Goal: Task Accomplishment & Management: Use online tool/utility

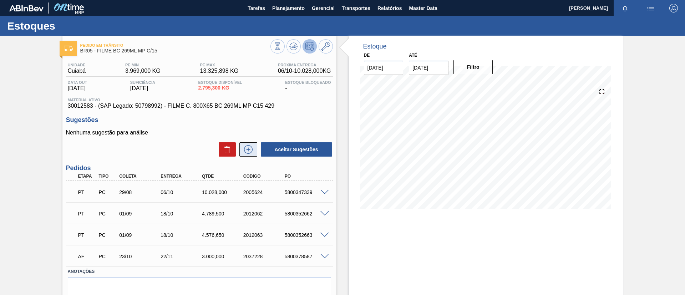
click at [250, 146] on icon at bounding box center [247, 149] width 11 height 9
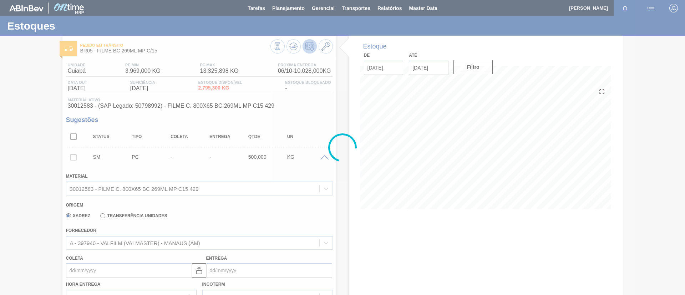
click at [150, 215] on label "Transferência Unidades" at bounding box center [133, 215] width 67 height 5
click at [99, 217] on input "Transferência Unidades" at bounding box center [99, 217] width 0 height 0
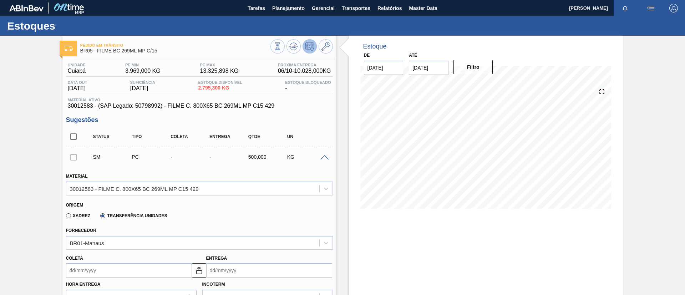
click at [150, 215] on label "Transferência Unidades" at bounding box center [133, 215] width 67 height 5
click at [99, 217] on input "Transferência Unidades" at bounding box center [99, 217] width 0 height 0
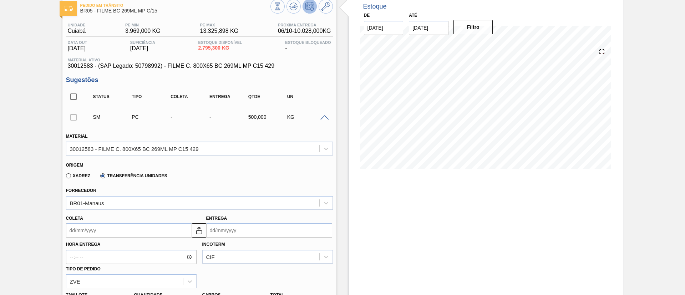
scroll to position [53, 0]
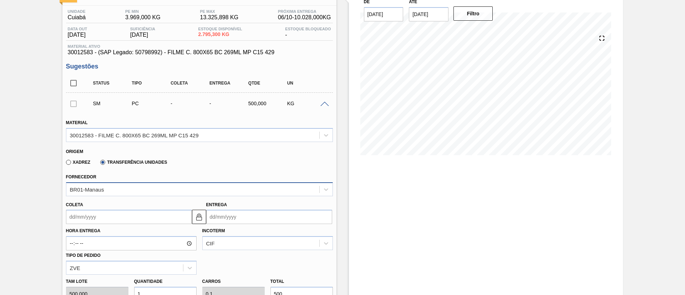
click at [134, 186] on div "BR01-Manaus" at bounding box center [192, 189] width 253 height 10
type input "ceb"
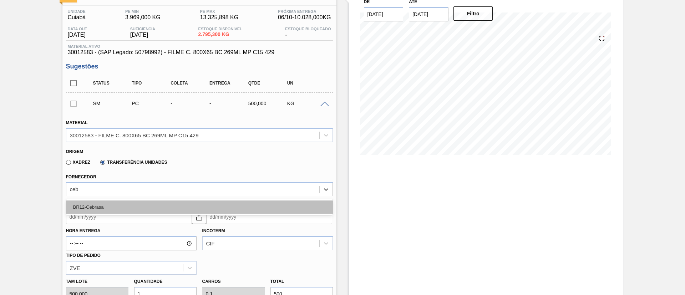
click at [129, 201] on div "BR12-Cebrasa" at bounding box center [199, 206] width 267 height 13
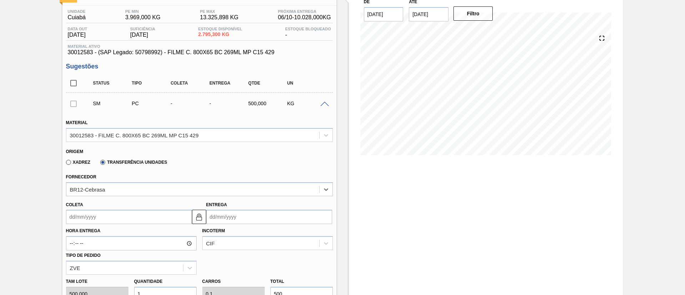
click at [124, 211] on input "Coleta" at bounding box center [129, 217] width 126 height 14
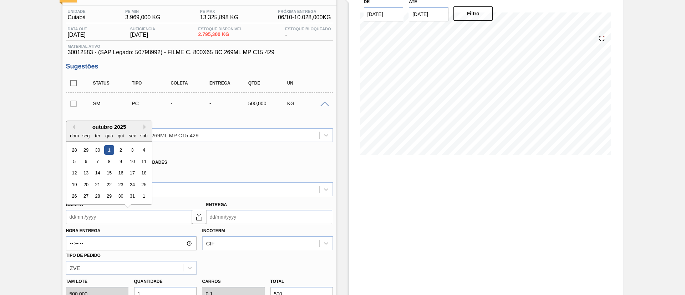
click at [111, 148] on div "1" at bounding box center [109, 150] width 10 height 10
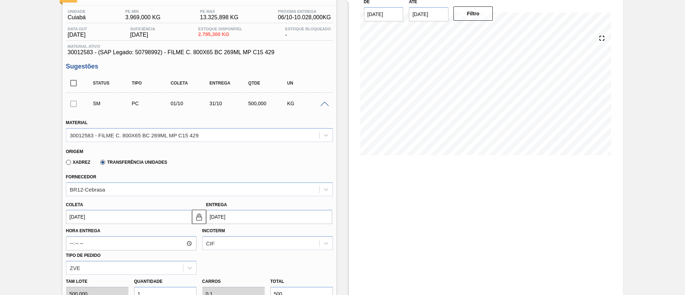
type input "[DATE]"
click at [193, 214] on button at bounding box center [199, 217] width 14 height 14
click at [209, 212] on input "31/10/2025" at bounding box center [269, 217] width 126 height 14
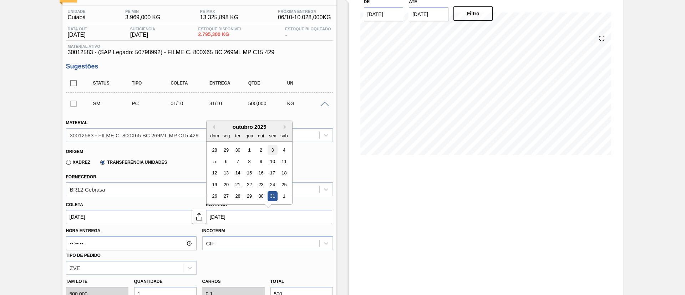
click at [272, 148] on div "3" at bounding box center [272, 150] width 10 height 10
type input "03/10/2025"
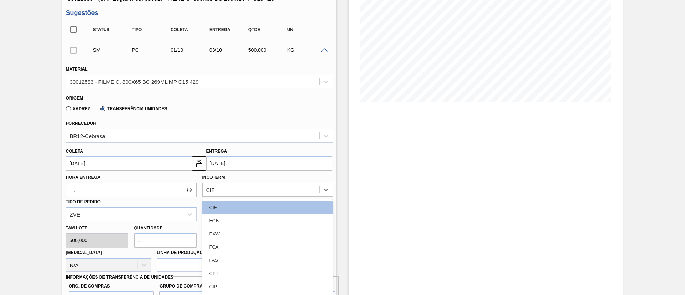
click at [244, 190] on div "option CIF focused, 1 of 11. 11 results available. Use Up and Down to choose op…" at bounding box center [267, 190] width 130 height 14
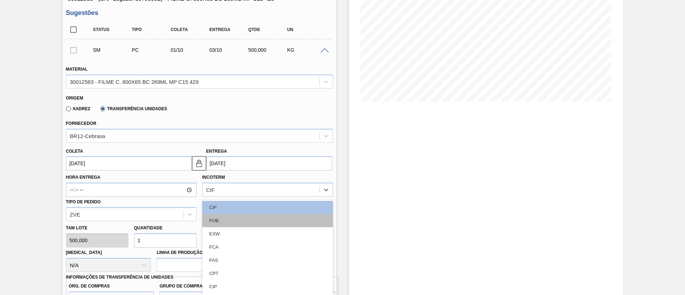
scroll to position [121, 0]
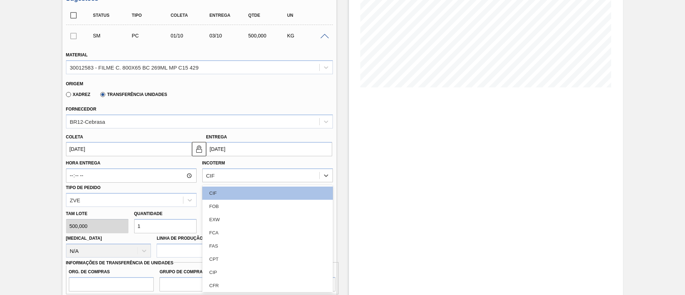
drag, startPoint x: 237, startPoint y: 204, endPoint x: 204, endPoint y: 102, distance: 106.9
click at [237, 203] on div "FOB" at bounding box center [267, 206] width 130 height 13
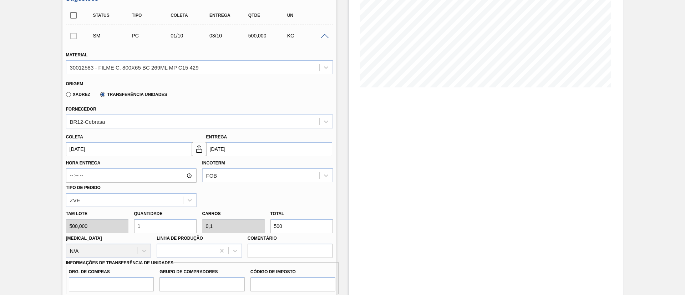
click at [228, 224] on div "Tam lote 500,000 Quantidade 1 Carros 0,1 Total 500 Doca N/A Linha de Produção C…" at bounding box center [199, 232] width 272 height 51
type input "0,002"
type input "0"
type input "1"
type input "0,024"
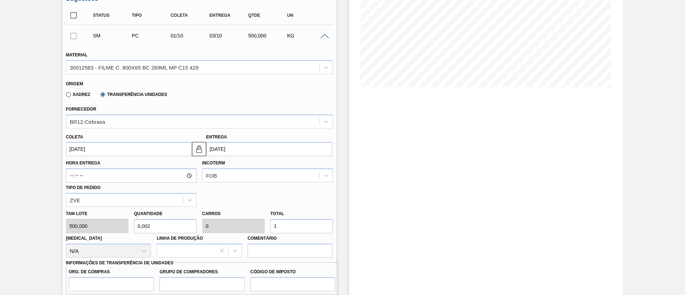
type input "0,002"
type input "12"
type input "0,252"
type input "0,025"
type input "126"
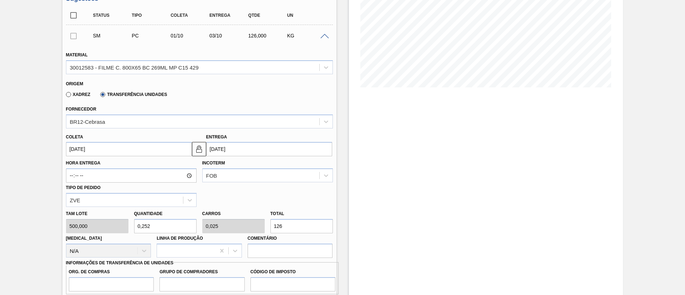
type input "2,526"
type input "0,253"
type input "1.263,"
type input "2,527"
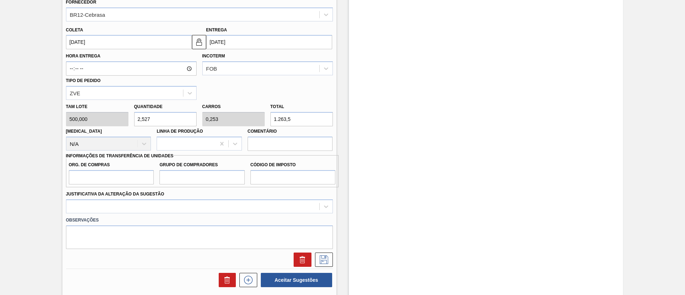
type input "1.263,5"
click at [138, 175] on input "Org. de Compras" at bounding box center [111, 177] width 85 height 14
type input "BR00"
click at [183, 177] on input "Grupo de Compradores" at bounding box center [201, 177] width 85 height 14
type input "A01"
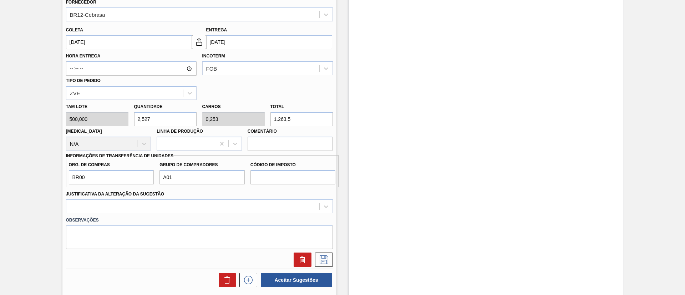
click at [264, 186] on div "Org. de Compras BR00 Grupo de Compradores A01 Código de Imposto" at bounding box center [202, 171] width 272 height 32
click at [265, 184] on input "Código de Imposto" at bounding box center [292, 177] width 85 height 14
type input "I1"
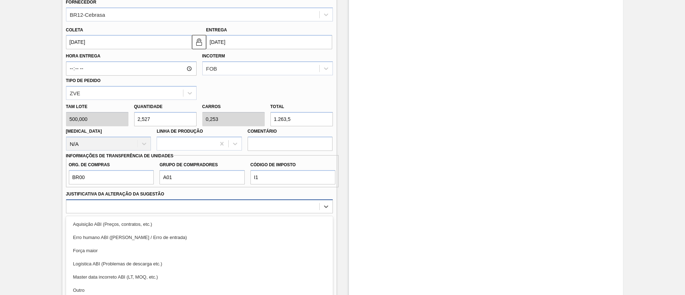
click at [232, 208] on div "option Erro humano ABI (Cálculo / Erro de entrada) focused, 2 of 18. 18 results…" at bounding box center [199, 206] width 267 height 14
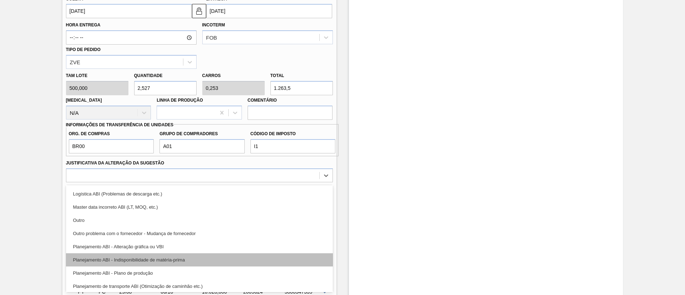
scroll to position [53, 0]
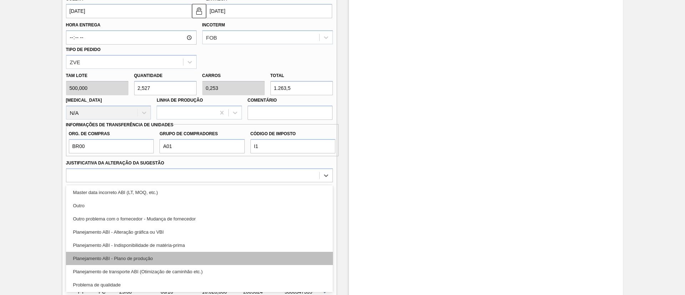
click at [179, 255] on div "Planejamento ABI - Plano de produção" at bounding box center [199, 258] width 267 height 13
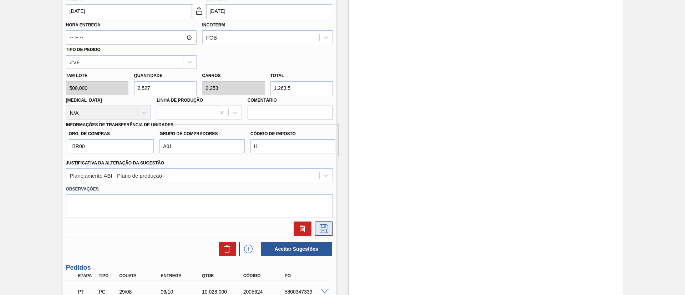
click at [324, 233] on button at bounding box center [324, 228] width 18 height 14
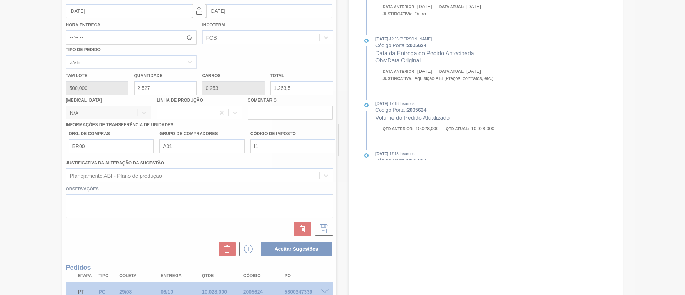
scroll to position [60, 0]
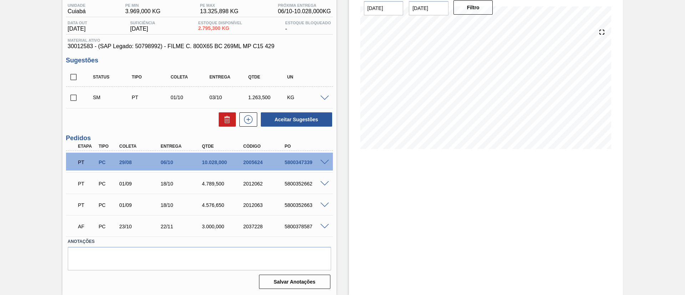
click at [73, 95] on input "checkbox" at bounding box center [73, 97] width 15 height 15
click at [270, 117] on button "Aceitar Sugestões" at bounding box center [296, 119] width 71 height 14
checkbox input "false"
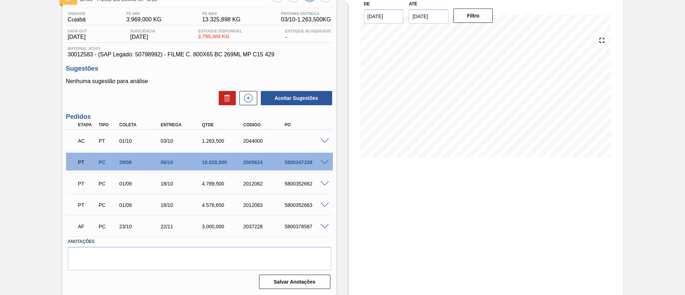
scroll to position [51, 0]
click at [316, 138] on div "AC PT 01/10 03/10 1.263,500 2044000" at bounding box center [197, 140] width 248 height 14
click at [318, 138] on div at bounding box center [325, 140] width 14 height 5
click at [321, 140] on span at bounding box center [324, 140] width 9 height 5
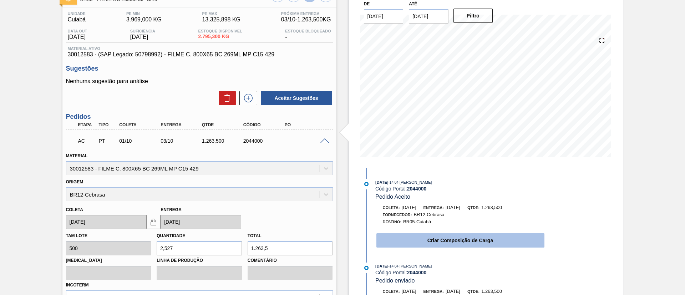
click at [444, 234] on button "Criar Composição de Carga" at bounding box center [460, 240] width 168 height 14
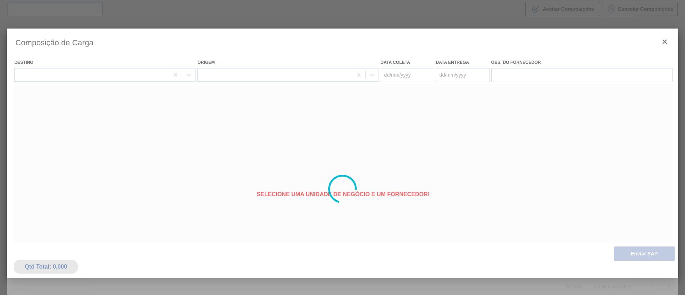
type coleta "[DATE]"
type entrega "03/10/2025"
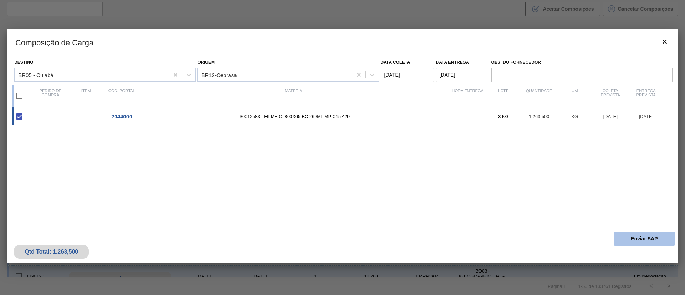
click at [643, 240] on button "Enviar SAP" at bounding box center [644, 238] width 61 height 14
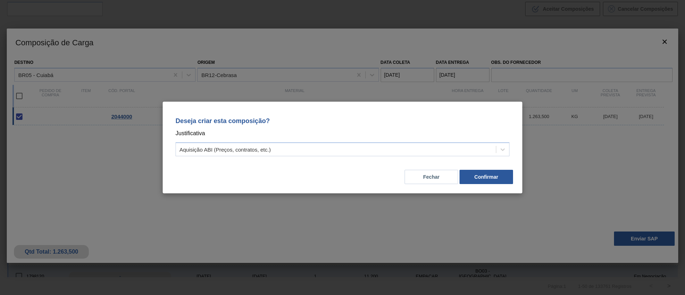
click at [475, 184] on div "Fechar Confirmar" at bounding box center [342, 172] width 342 height 24
click at [485, 183] on button "Confirmar" at bounding box center [485, 177] width 53 height 14
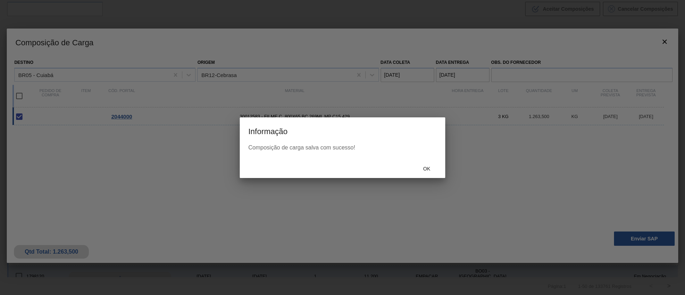
click at [433, 170] on span "Ok" at bounding box center [426, 169] width 19 height 6
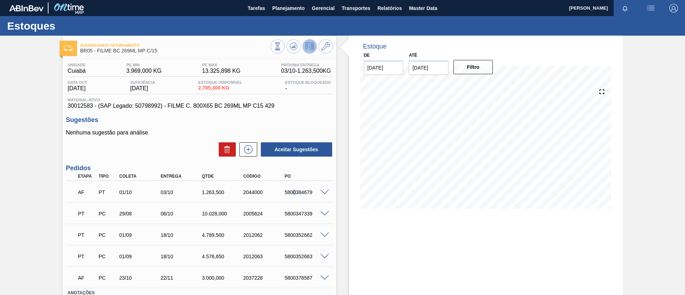
drag, startPoint x: 306, startPoint y: 195, endPoint x: 294, endPoint y: 196, distance: 12.1
click at [294, 196] on div "AF PT 01/10 03/10 1.263,500 2044000 5800384679" at bounding box center [197, 191] width 248 height 14
drag, startPoint x: 282, startPoint y: 194, endPoint x: 312, endPoint y: 190, distance: 29.9
click at [314, 195] on div "AF PT 01/10 03/10 1.263,500 2044000 5800384679" at bounding box center [197, 191] width 248 height 14
copy div "5800384679"
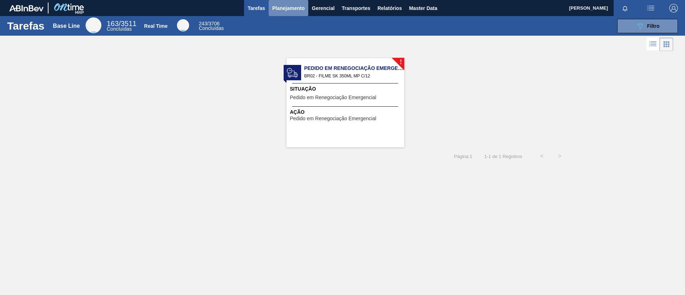
click at [277, 11] on span "Planejamento" at bounding box center [288, 8] width 32 height 9
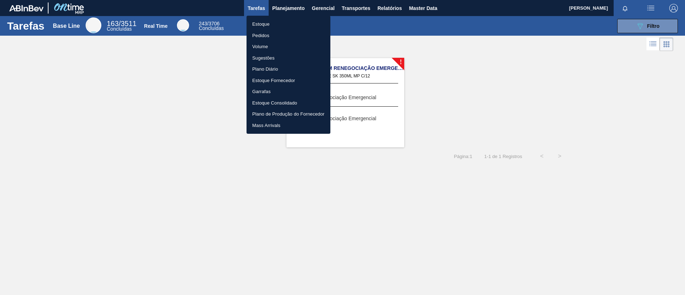
click at [309, 16] on ul "Estoque Pedidos Volume Sugestões Plano Diário Estoque Fornecedor Garrafas Estoq…" at bounding box center [288, 75] width 84 height 118
click at [313, 21] on li "Estoque" at bounding box center [288, 24] width 84 height 11
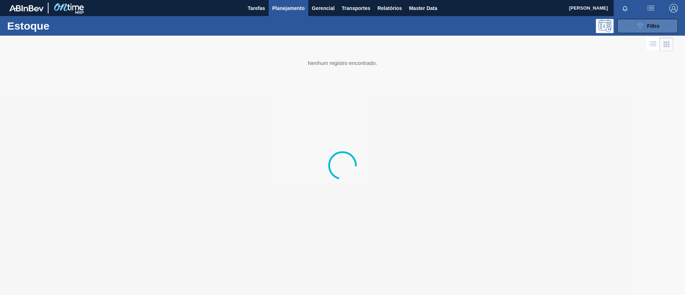
click at [651, 22] on div "089F7B8B-B2A5-4AFE-B5C0-19BA573D28AC Filtro" at bounding box center [647, 26] width 24 height 9
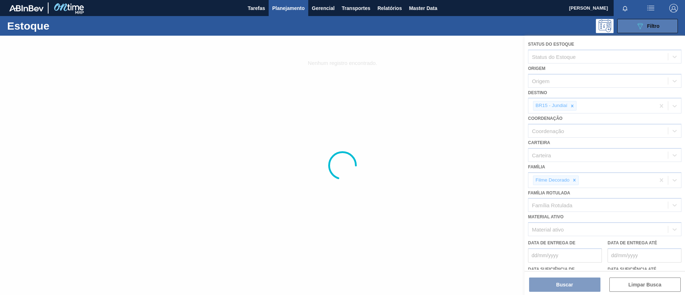
click at [652, 25] on span "Filtro" at bounding box center [653, 26] width 12 height 6
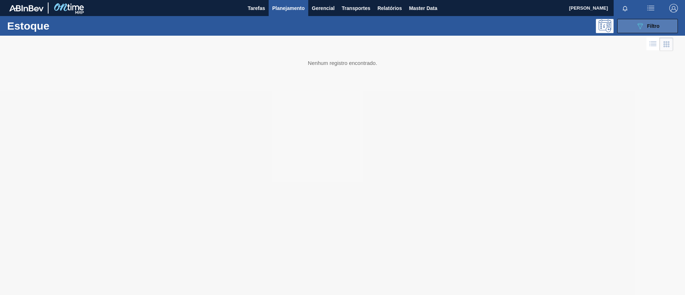
click at [653, 29] on div "089F7B8B-B2A5-4AFE-B5C0-19BA573D28AC Filtro" at bounding box center [647, 26] width 24 height 9
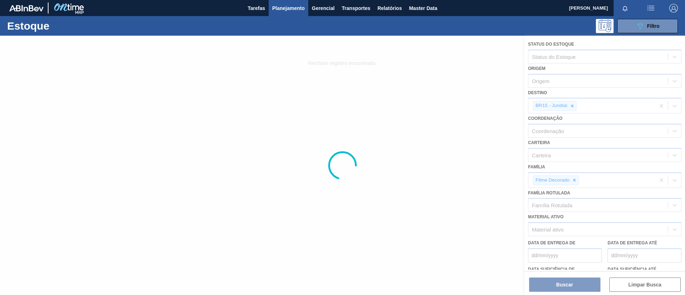
click at [577, 180] on div at bounding box center [342, 165] width 685 height 259
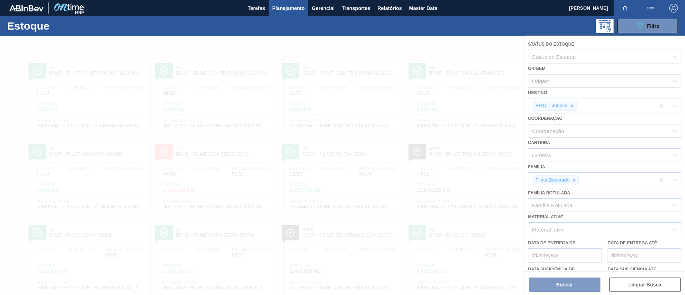
click at [576, 180] on div at bounding box center [342, 165] width 685 height 259
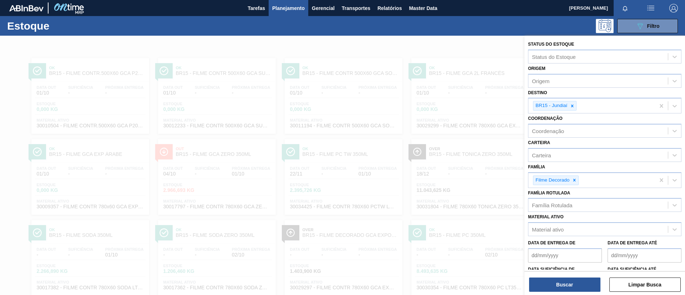
click at [576, 180] on icon at bounding box center [573, 180] width 5 height 5
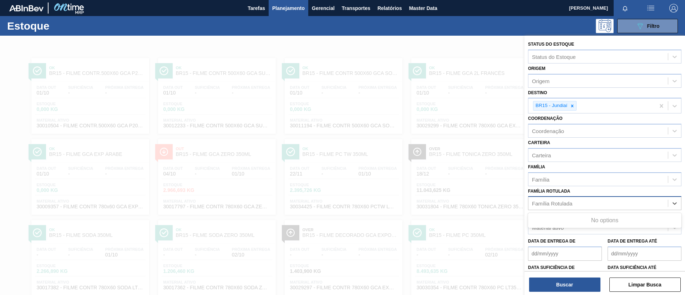
click at [576, 203] on div "Família Rotulada" at bounding box center [597, 203] width 139 height 10
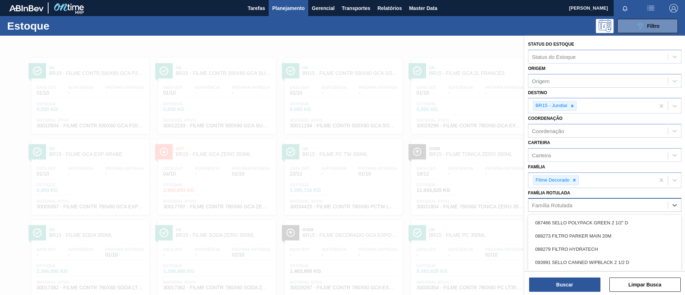
click at [576, 203] on div "Família Rotulada" at bounding box center [597, 205] width 139 height 10
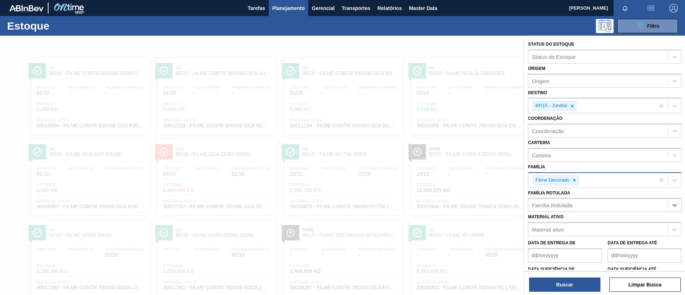
click at [575, 186] on div "Filme Decorado" at bounding box center [591, 180] width 127 height 15
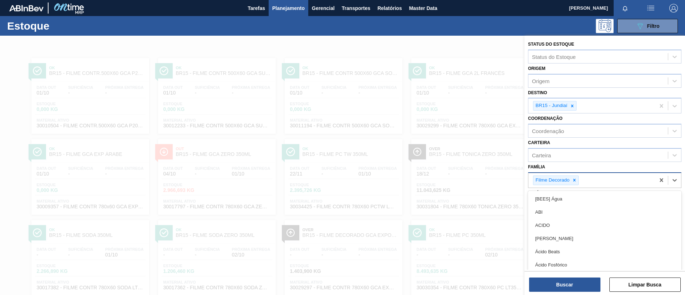
scroll to position [6, 0]
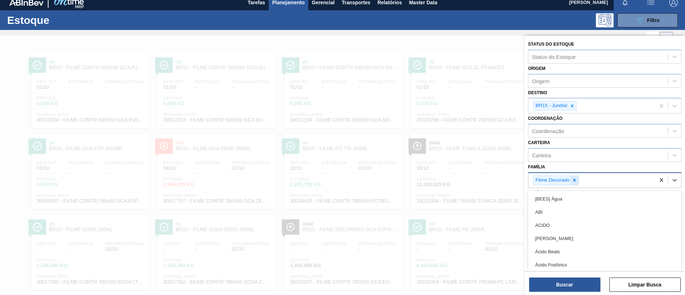
click at [573, 182] on icon at bounding box center [573, 180] width 5 height 5
click at [573, 174] on div "Família" at bounding box center [597, 179] width 139 height 10
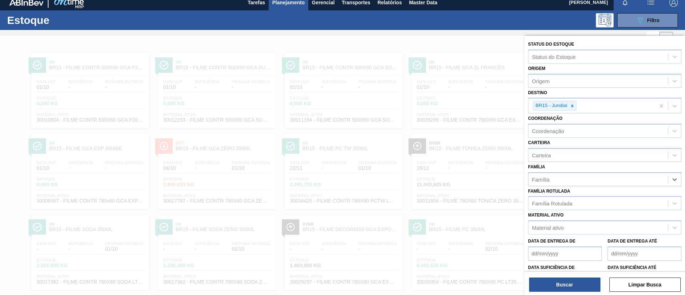
click at [567, 217] on div "Material ativo Material ativo" at bounding box center [604, 222] width 153 height 24
click at [567, 213] on div "Material ativo Material ativo" at bounding box center [604, 222] width 153 height 24
click at [566, 206] on div "Família Rotulada" at bounding box center [552, 203] width 40 height 6
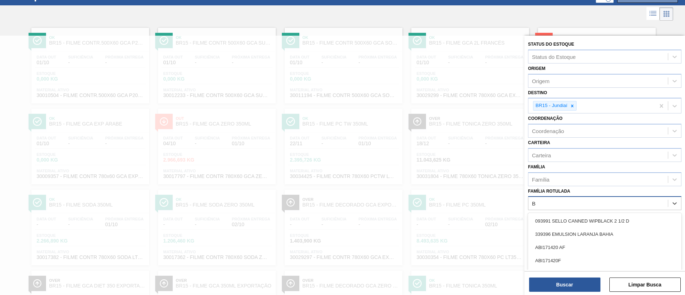
scroll to position [34, 0]
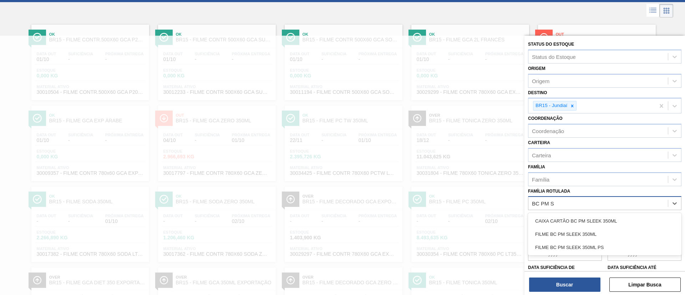
type Rotulada "BC PM SL"
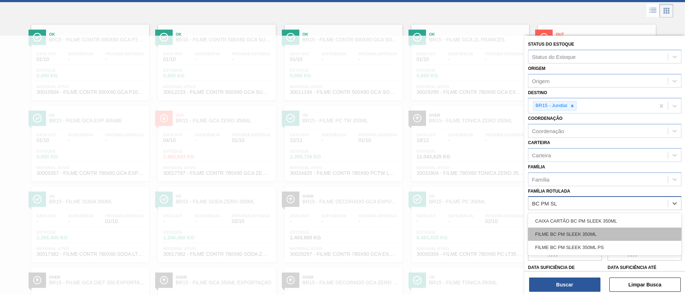
click at [580, 232] on div "FILME BC PM SLEEK 350ML" at bounding box center [604, 233] width 153 height 13
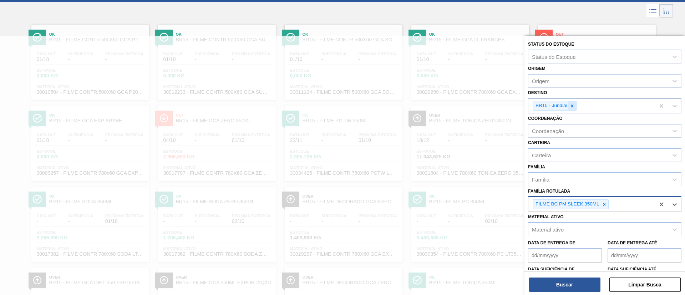
click at [572, 106] on icon at bounding box center [572, 105] width 2 height 2
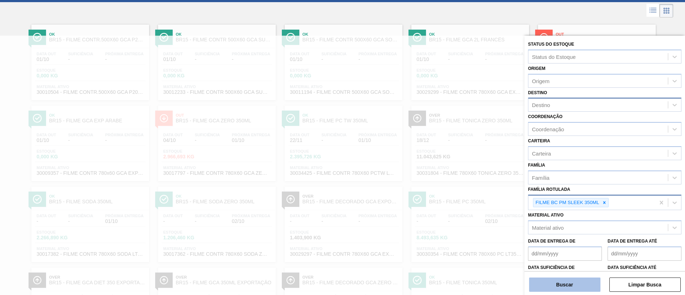
click at [557, 281] on button "Buscar" at bounding box center [564, 284] width 71 height 14
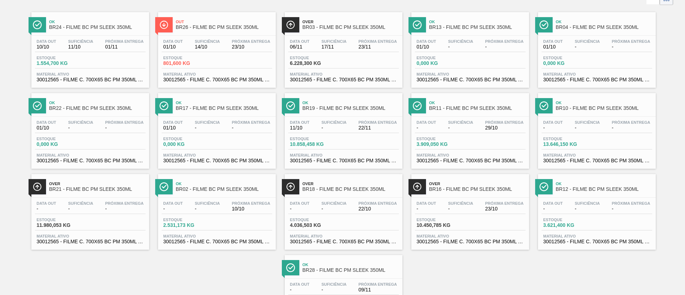
scroll to position [0, 0]
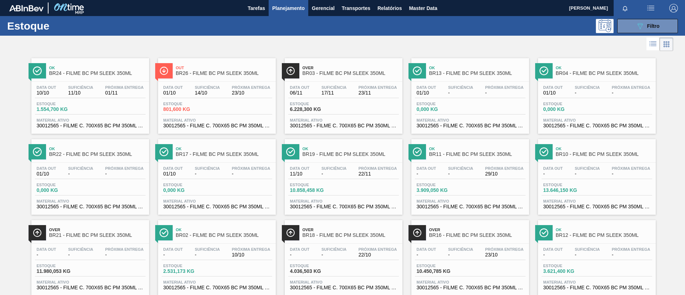
click at [127, 95] on span "01/11" at bounding box center [124, 92] width 39 height 5
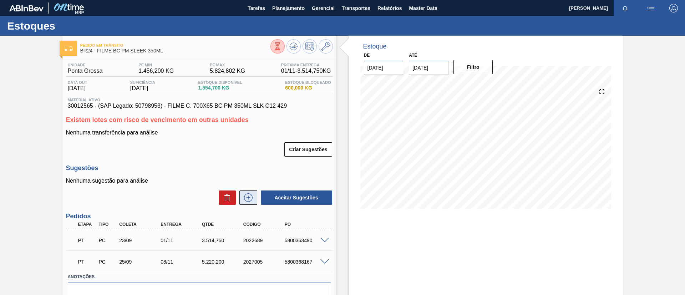
click at [247, 194] on icon at bounding box center [247, 197] width 11 height 9
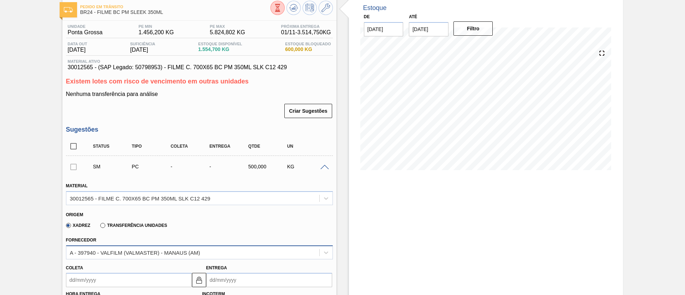
scroll to position [53, 0]
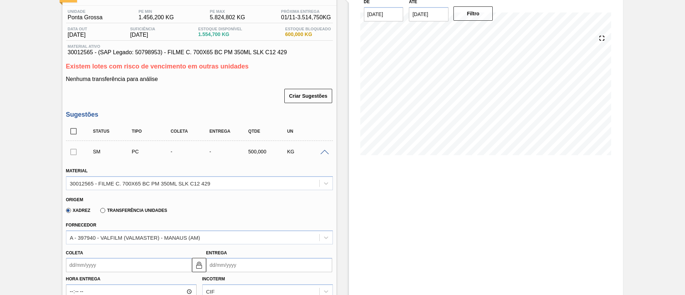
click at [150, 209] on label "Transferência Unidades" at bounding box center [133, 210] width 67 height 5
click at [99, 212] on input "Transferência Unidades" at bounding box center [99, 212] width 0 height 0
click at [154, 231] on div "BR01-Manaus" at bounding box center [199, 237] width 267 height 14
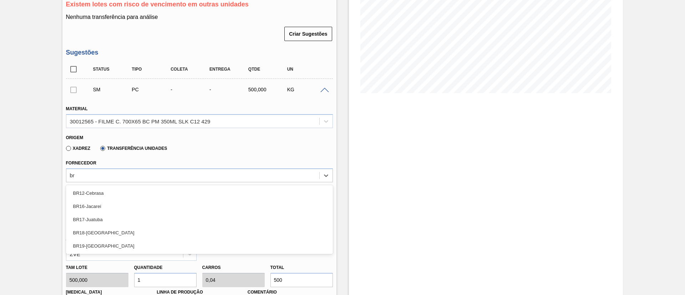
type input "b"
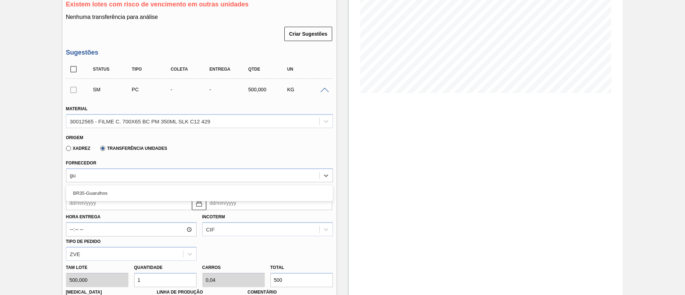
type input "gua"
click at [145, 195] on div "BR35-Guarulhos" at bounding box center [199, 192] width 267 height 13
click at [120, 205] on input "Coleta" at bounding box center [129, 203] width 126 height 14
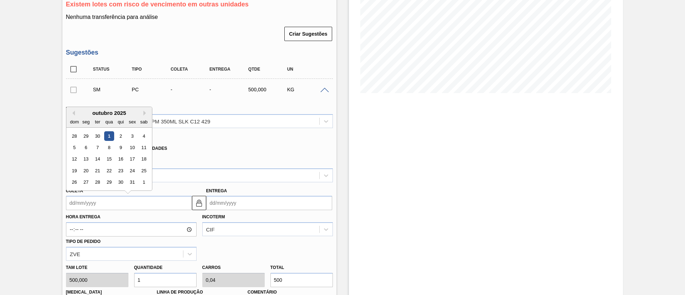
click at [109, 135] on div "1" at bounding box center [109, 136] width 10 height 10
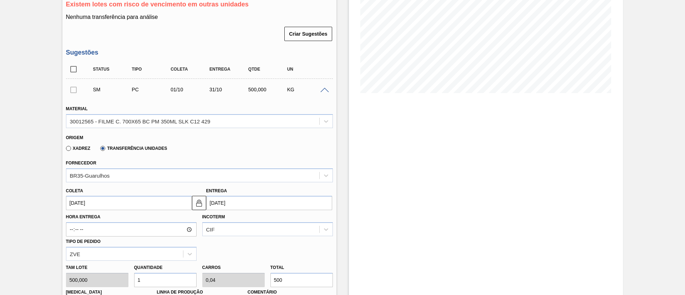
type input "[DATE]"
click at [110, 192] on div "Coleta 01/10/2025" at bounding box center [129, 198] width 126 height 25
click at [188, 198] on input "[DATE]" at bounding box center [129, 203] width 126 height 14
click at [201, 199] on img at bounding box center [199, 203] width 9 height 9
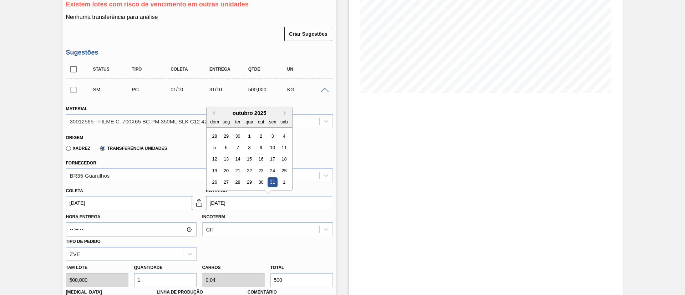
click at [243, 199] on input "31/10/2025" at bounding box center [269, 203] width 126 height 14
click at [215, 109] on div "outubro 2025 dom seg ter qua qui sex sab" at bounding box center [249, 117] width 86 height 21
click at [214, 112] on button "Previous Month" at bounding box center [212, 113] width 5 height 5
click at [285, 111] on button "Next Month" at bounding box center [285, 113] width 5 height 5
click at [273, 135] on div "3" at bounding box center [272, 136] width 10 height 10
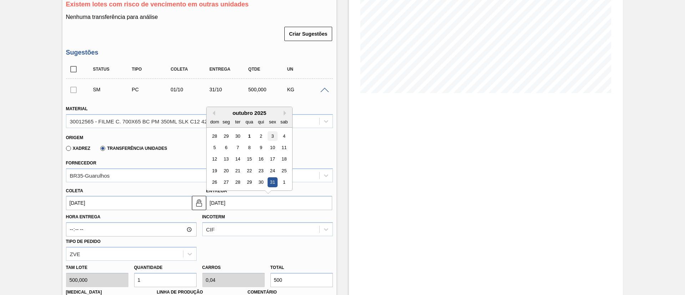
type input "03/10/2025"
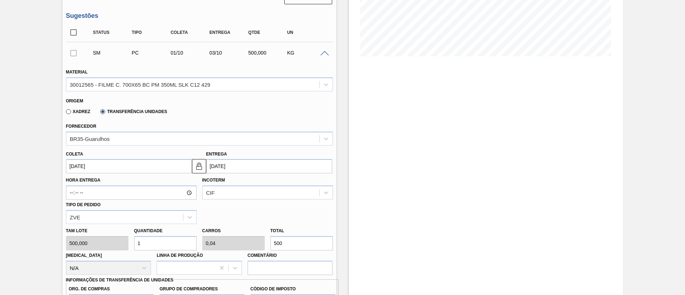
scroll to position [169, 0]
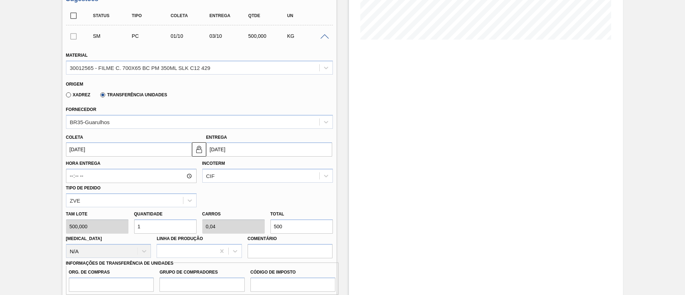
click at [232, 222] on div "Tam lote 500,000 Quantidade 1 Carros 0,04 Total 500 Doca N/A Linha de Produção …" at bounding box center [199, 232] width 272 height 51
type input "0,002"
type input "0"
type input "1"
type input "0,02"
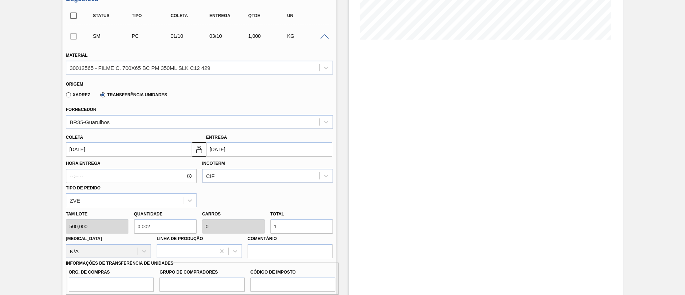
type input "0,001"
type input "10"
type input "0,2"
type input "0,008"
type input "100"
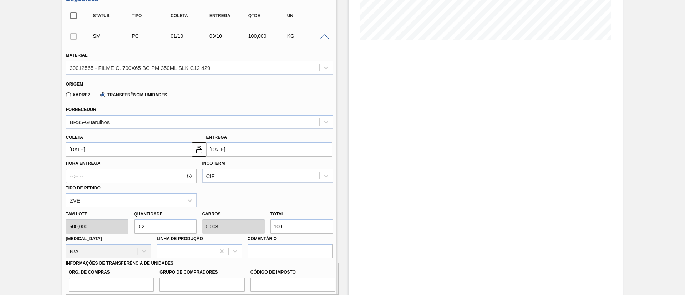
type input "2"
type input "0,08"
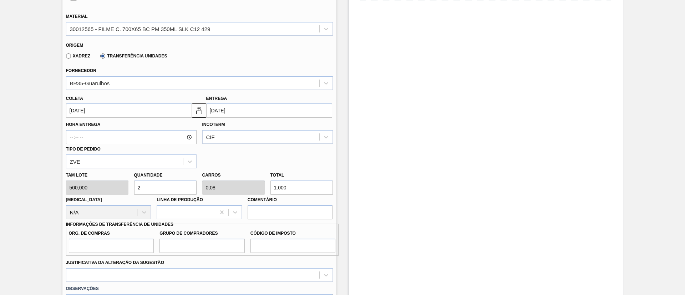
scroll to position [222, 0]
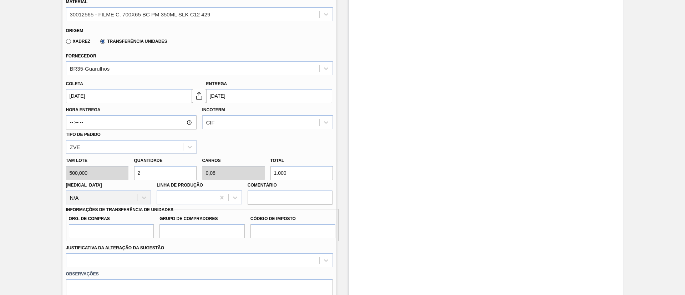
type input "1.000"
click at [140, 223] on label "Org. de Compras" at bounding box center [111, 219] width 85 height 10
click at [140, 224] on input "Org. de Compras" at bounding box center [111, 231] width 85 height 14
click at [140, 229] on input "Org. de Compras" at bounding box center [111, 231] width 85 height 14
type input "BR00"
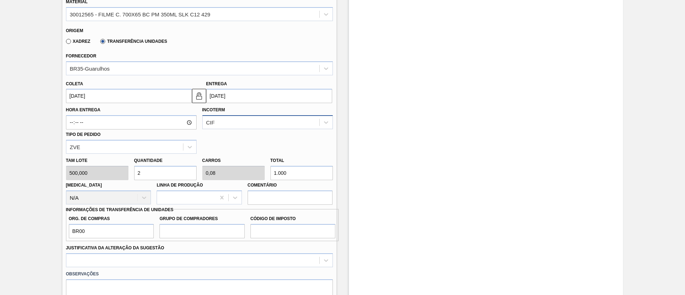
click at [252, 123] on div "CIF" at bounding box center [261, 122] width 117 height 10
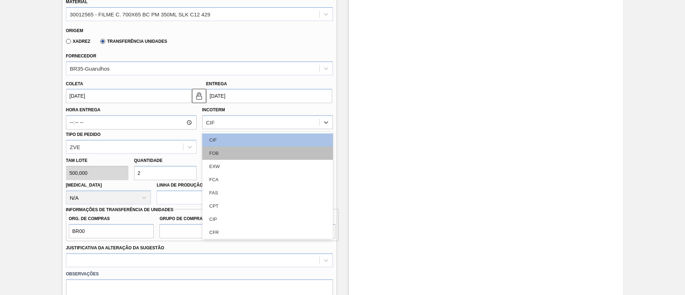
click at [245, 151] on div "FOB" at bounding box center [267, 153] width 130 height 13
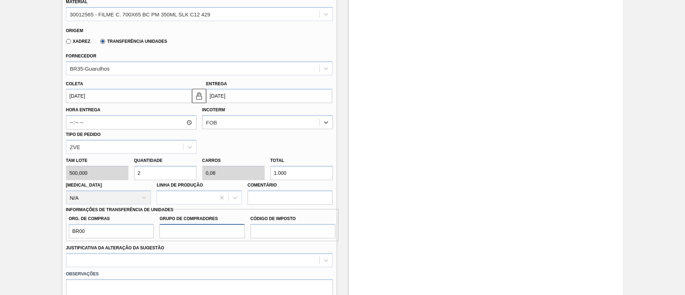
click at [203, 224] on input "Grupo de Compradores" at bounding box center [201, 231] width 85 height 14
type input "A01"
click at [256, 229] on input "Código de Imposto" at bounding box center [292, 231] width 85 height 14
type input "I1"
click at [208, 257] on div at bounding box center [199, 260] width 267 height 14
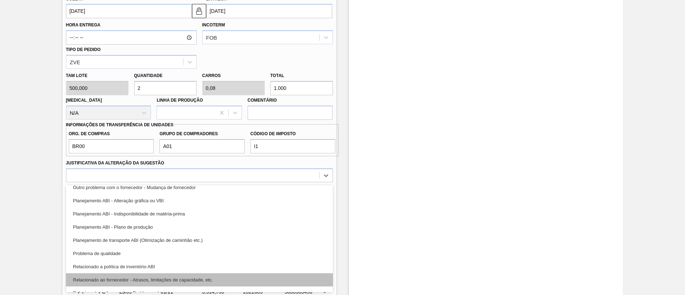
scroll to position [107, 0]
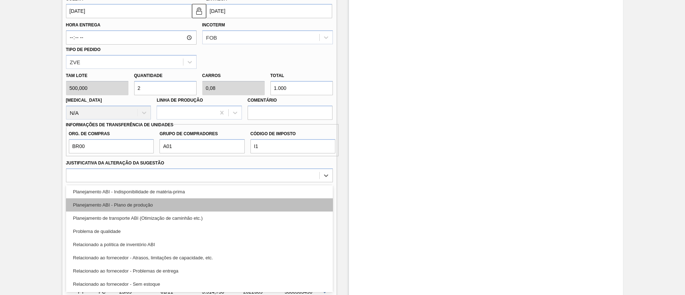
click at [165, 207] on div "Planejamento ABI - Plano de produção" at bounding box center [199, 204] width 267 height 13
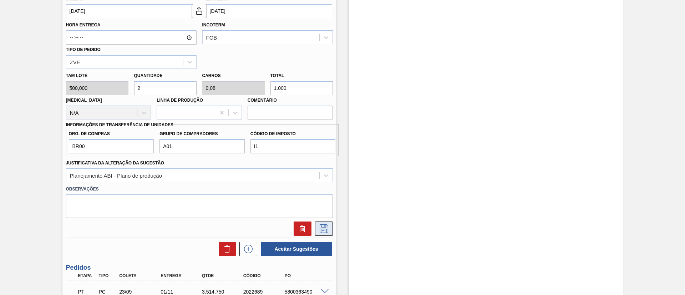
click at [321, 231] on icon at bounding box center [323, 228] width 11 height 9
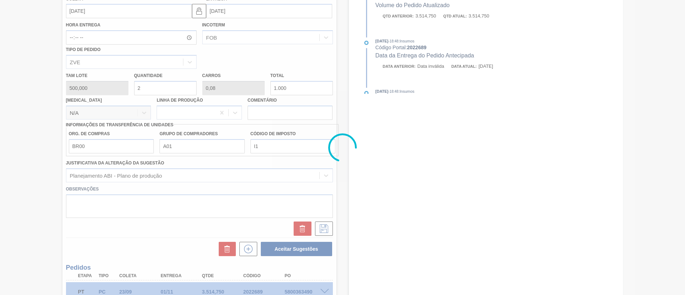
scroll to position [65, 0]
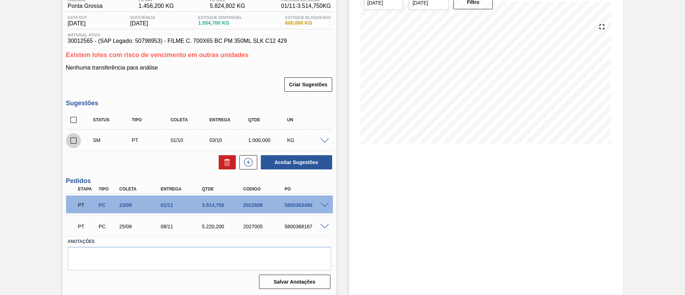
click at [81, 144] on input "checkbox" at bounding box center [73, 140] width 15 height 15
click at [299, 148] on div "SM PT 01/10 03/10 1.000,000 KG" at bounding box center [199, 140] width 267 height 18
click at [299, 151] on div "Status Tipo Coleta Entrega Qtde UN SM PT 01/10 03/10 1.000,000 KG Material 3001…" at bounding box center [199, 141] width 267 height 60
click at [304, 158] on button "Aceitar Sugestões" at bounding box center [296, 162] width 71 height 14
checkbox input "false"
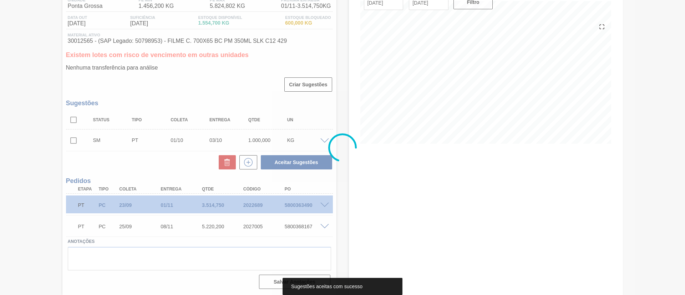
scroll to position [57, 0]
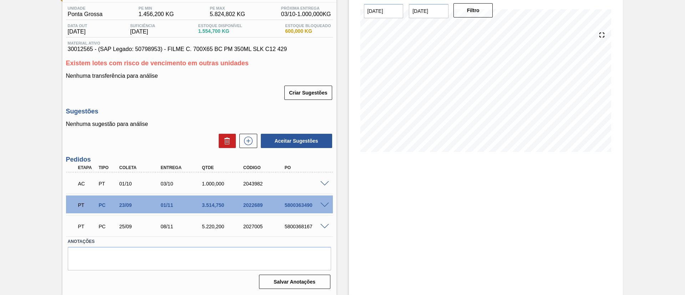
click at [322, 183] on span at bounding box center [324, 183] width 9 height 5
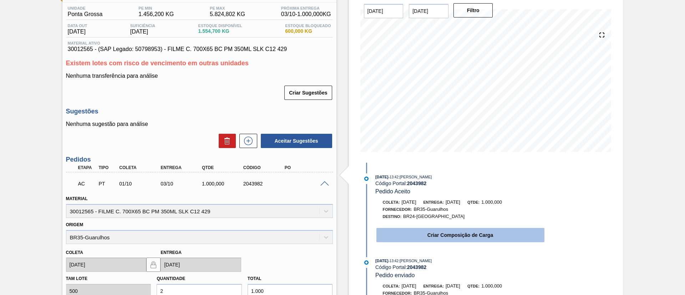
click at [427, 242] on button "Criar Composição de Carga" at bounding box center [460, 235] width 168 height 14
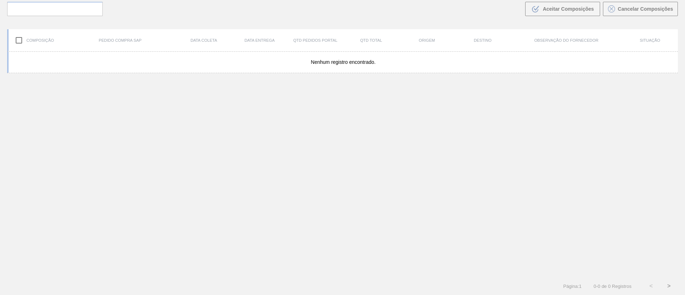
scroll to position [51, 0]
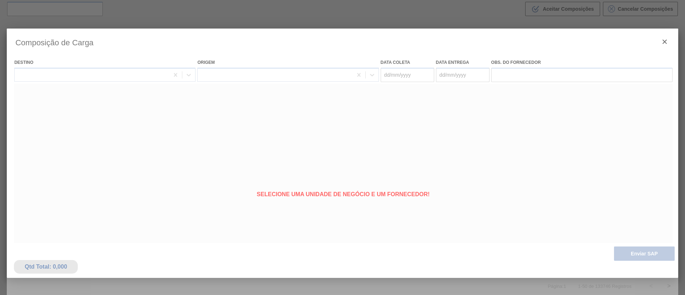
type coleta "[DATE]"
type entrega "03/10/2025"
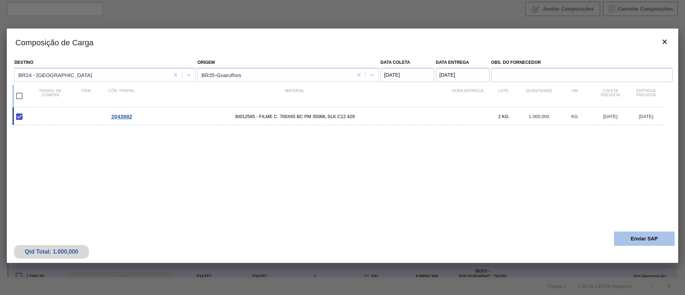
click at [628, 240] on button "Enviar SAP" at bounding box center [644, 238] width 61 height 14
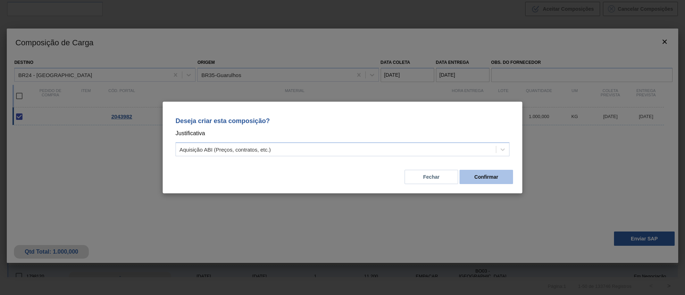
click at [501, 183] on button "Confirmar" at bounding box center [485, 177] width 53 height 14
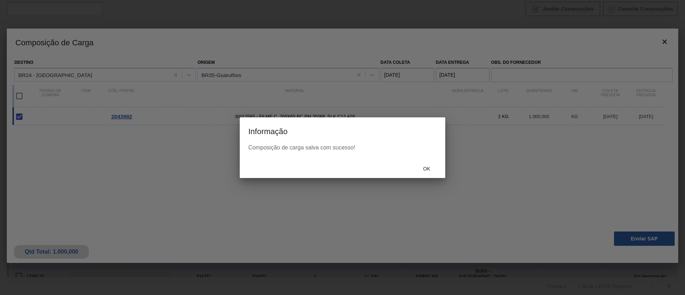
click at [417, 175] on div "Ok" at bounding box center [342, 168] width 205 height 19
click at [423, 173] on div "Ok" at bounding box center [426, 168] width 31 height 13
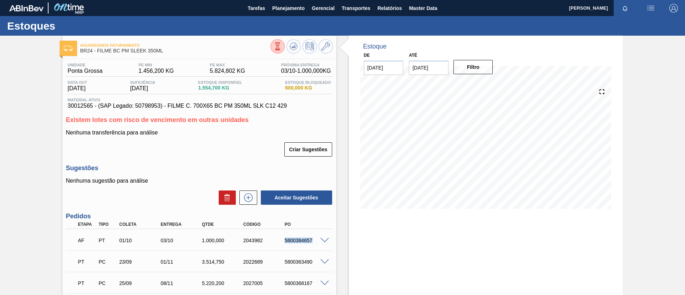
drag, startPoint x: 281, startPoint y: 241, endPoint x: 314, endPoint y: 243, distance: 33.6
click at [314, 243] on div "5800384657" at bounding box center [300, 240] width 41 height 6
copy div "5800384657"
drag, startPoint x: 182, startPoint y: 57, endPoint x: 97, endPoint y: 54, distance: 84.9
click at [97, 54] on div "Aguardando Faturamento BR24 - FILME BC PM SLEEK 350ML Unidade Ponta Grossa PE M…" at bounding box center [199, 194] width 274 height 316
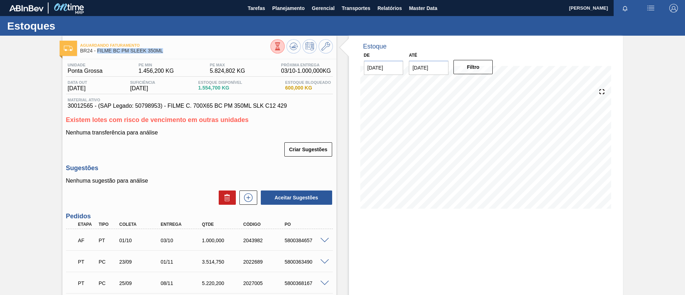
copy div "FILME BC PM SLEEK 350ML"
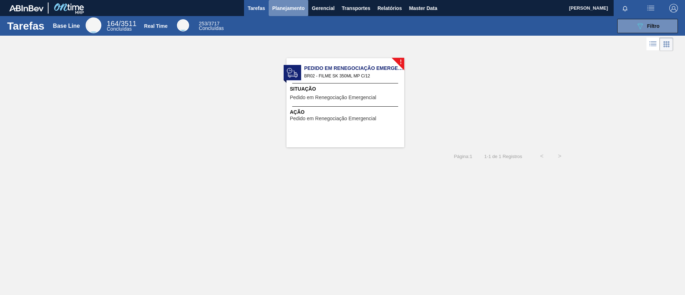
click at [276, 8] on span "Planejamento" at bounding box center [288, 8] width 32 height 9
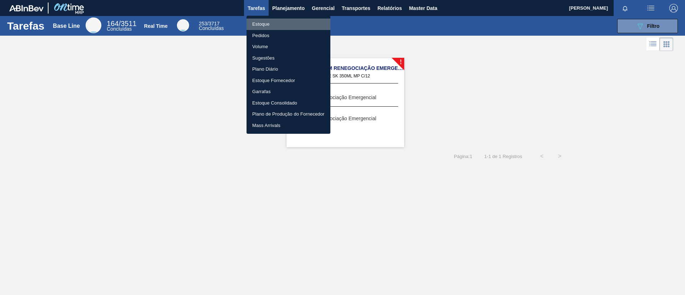
click at [275, 24] on li "Estoque" at bounding box center [288, 24] width 84 height 11
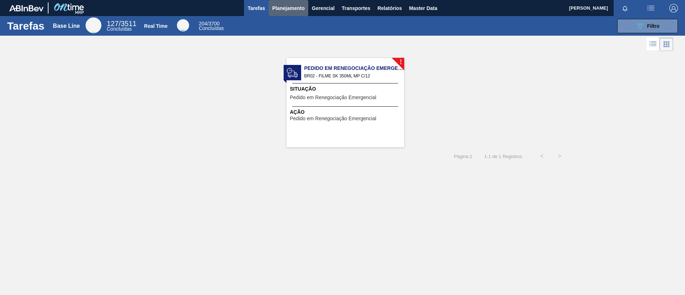
click at [281, 14] on button "Planejamento" at bounding box center [288, 8] width 40 height 16
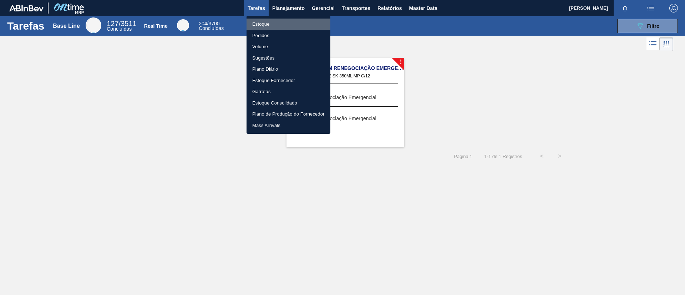
click at [276, 20] on li "Estoque" at bounding box center [288, 24] width 84 height 11
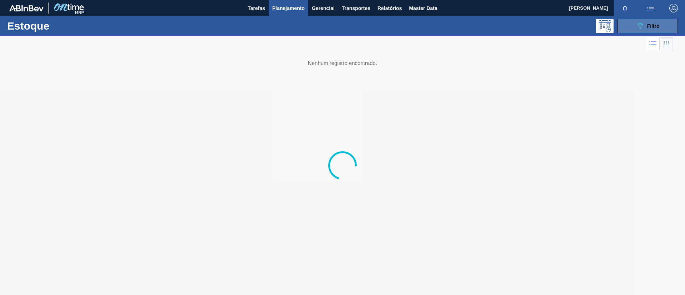
click at [637, 20] on button "089F7B8B-B2A5-4AFE-B5C0-19BA573D28AC Filtro" at bounding box center [647, 26] width 61 height 14
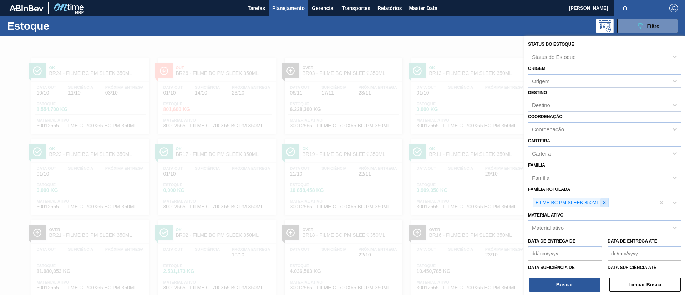
click at [605, 202] on icon at bounding box center [604, 202] width 2 height 2
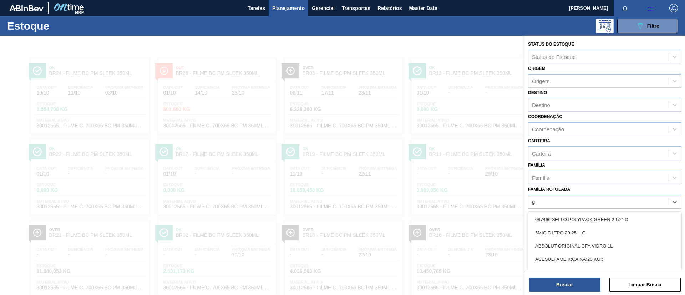
scroll to position [26, 0]
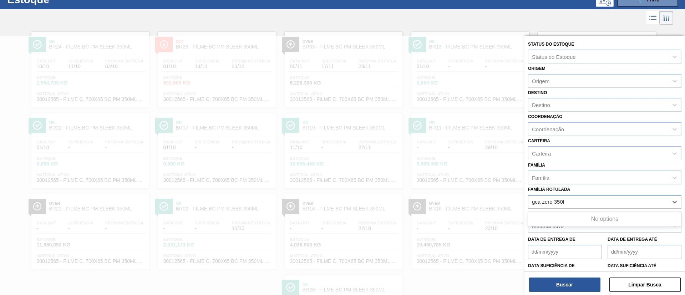
type Rotulada "gca zero 350"
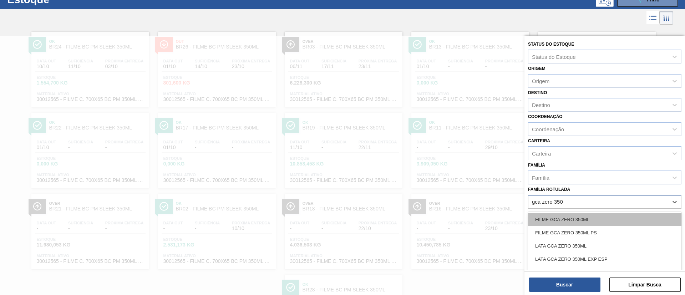
click at [614, 214] on div "FILME GCA ZERO 350ML" at bounding box center [604, 219] width 153 height 13
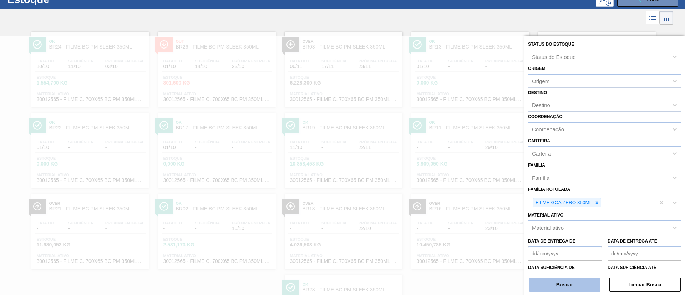
click at [584, 281] on button "Buscar" at bounding box center [564, 284] width 71 height 14
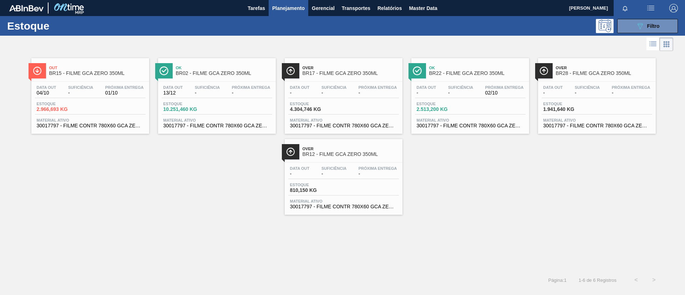
click at [103, 83] on div "Data out 04/10 Suficiência - Próxima Entrega 01/10 Estoque 2.966,693 KG Materia…" at bounding box center [90, 106] width 118 height 48
